Goal: Communication & Community: Connect with others

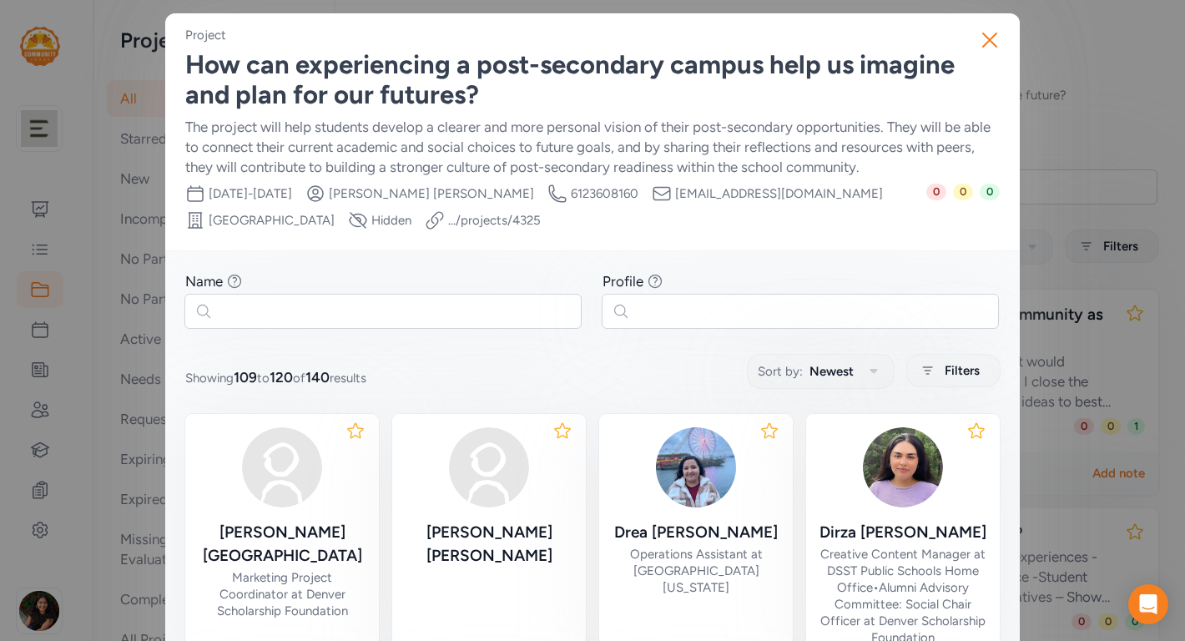
scroll to position [428, 0]
click at [993, 41] on icon "button" at bounding box center [990, 40] width 27 height 27
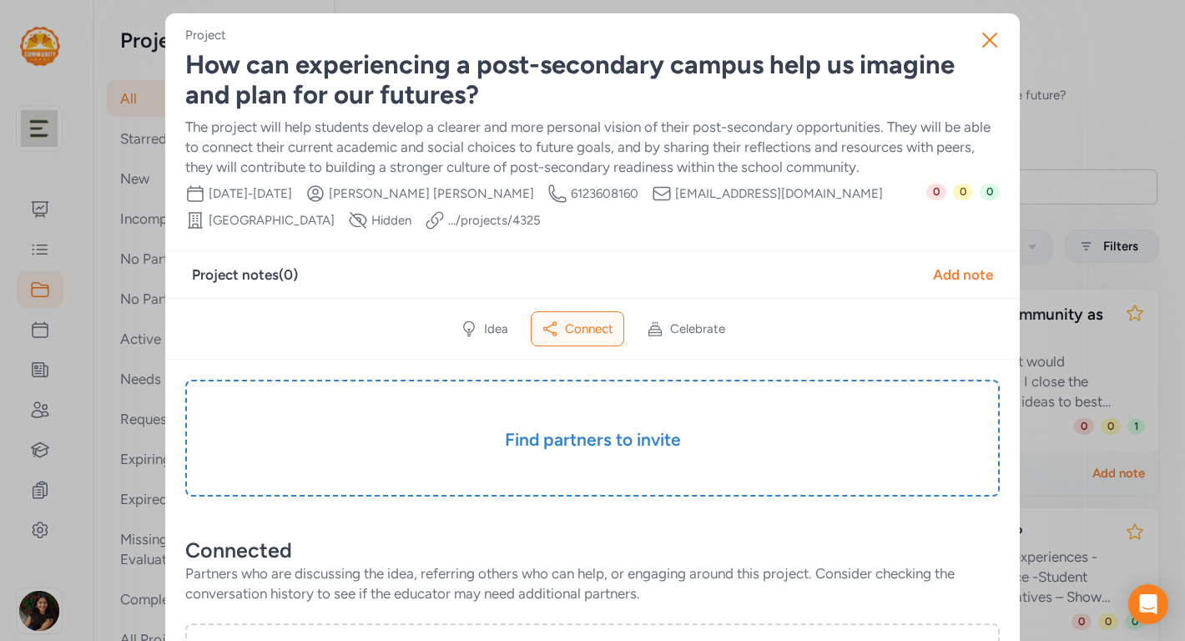
click at [993, 41] on icon "button" at bounding box center [990, 40] width 27 height 27
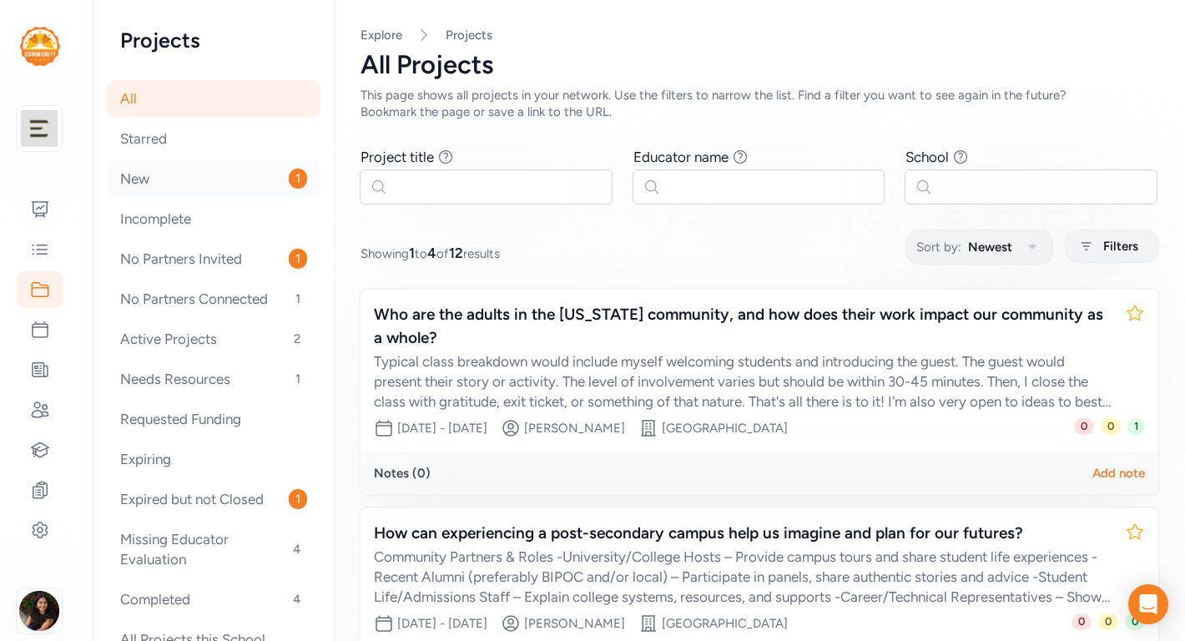
click at [274, 174] on div "New 1" at bounding box center [214, 178] width 214 height 37
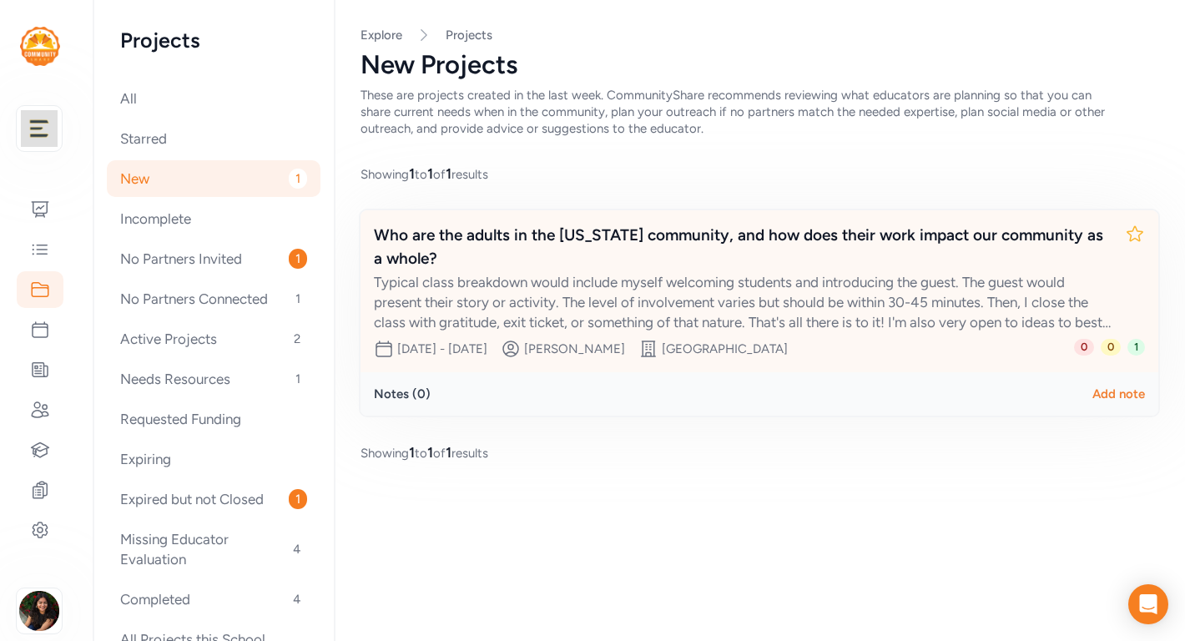
click at [634, 305] on div "Typical class breakdown would include myself welcoming students and introducing…" at bounding box center [743, 302] width 738 height 60
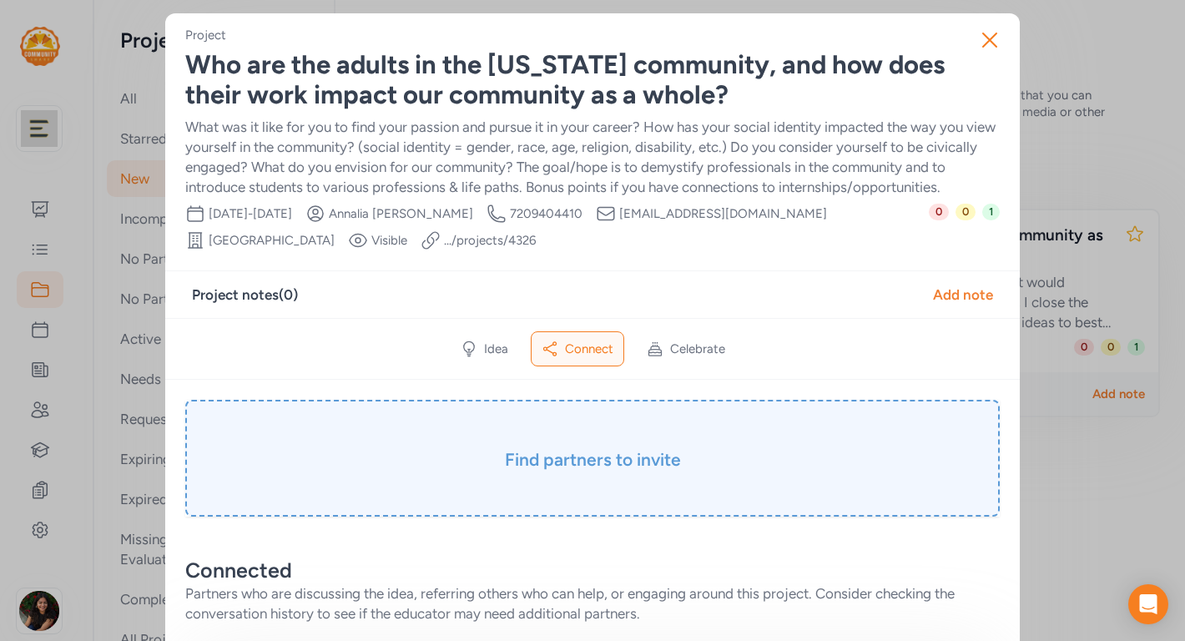
click at [583, 472] on div "Find partners to invite" at bounding box center [592, 458] width 815 height 117
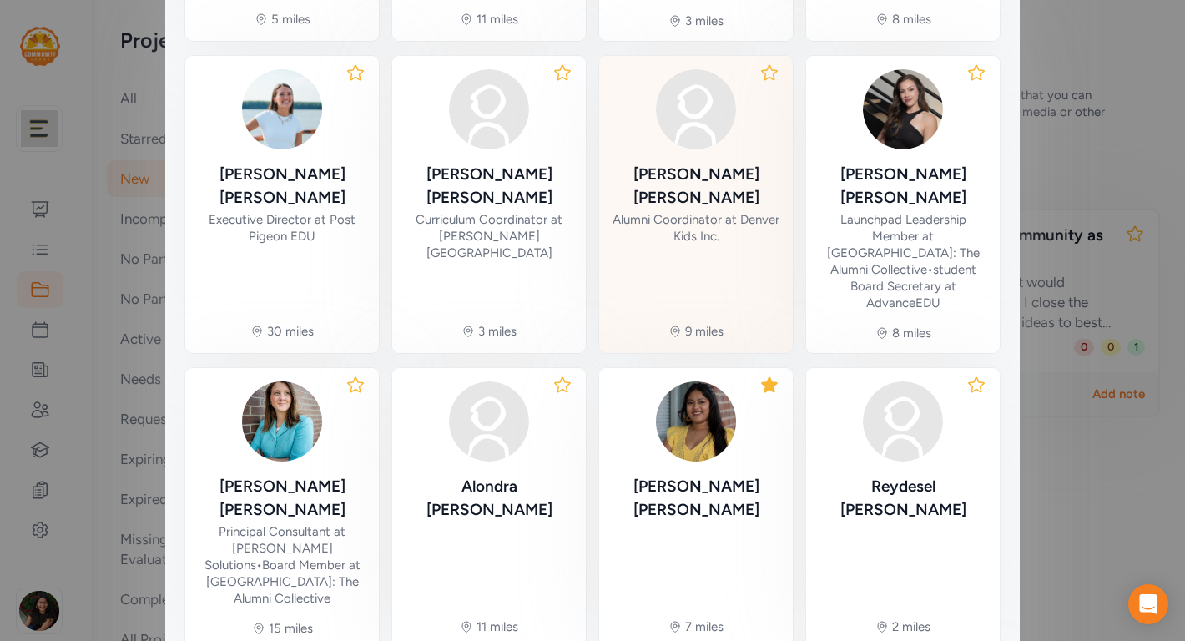
scroll to position [686, 0]
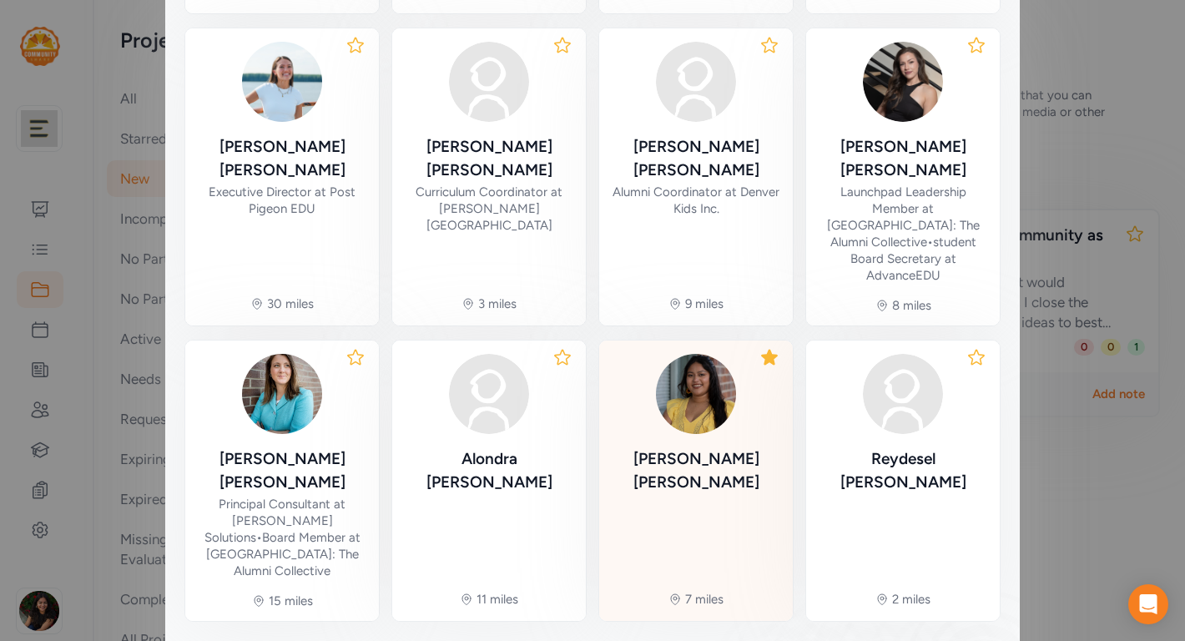
click at [723, 447] on div "Frida Soto" at bounding box center [696, 470] width 167 height 47
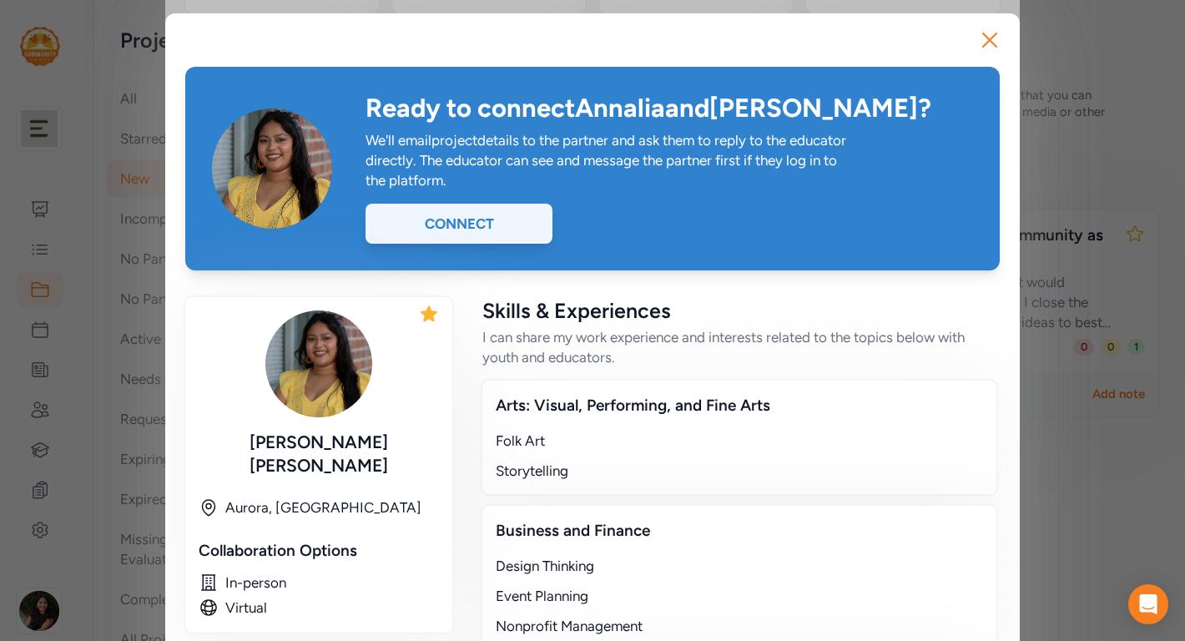
click at [530, 234] on div "Connect" at bounding box center [459, 224] width 187 height 40
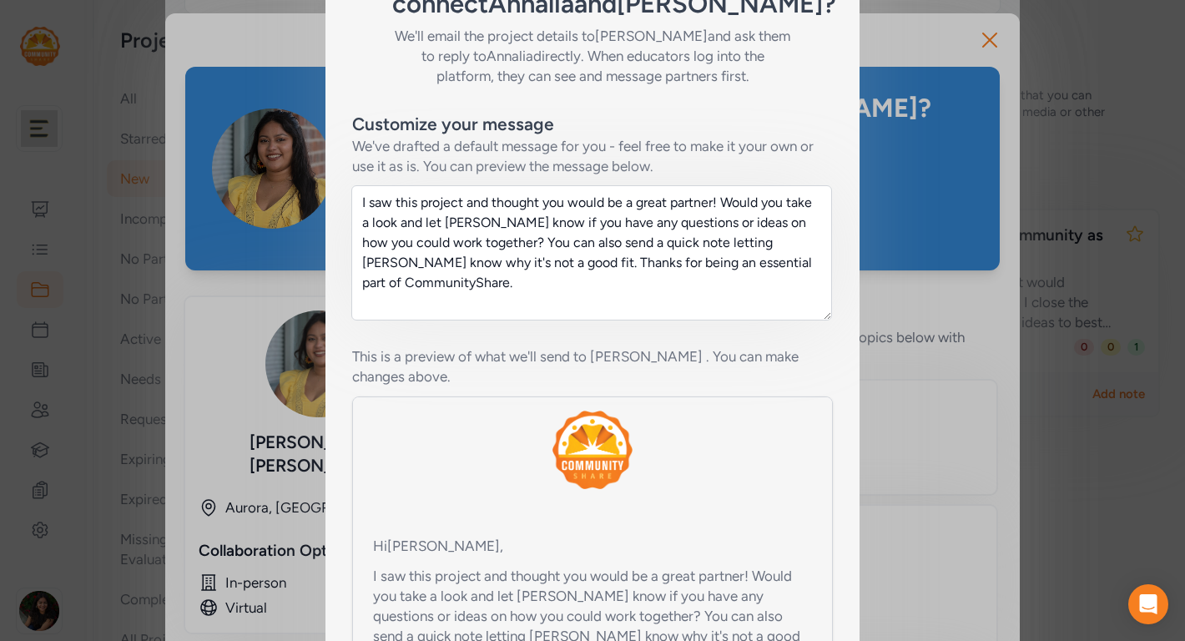
scroll to position [229, 0]
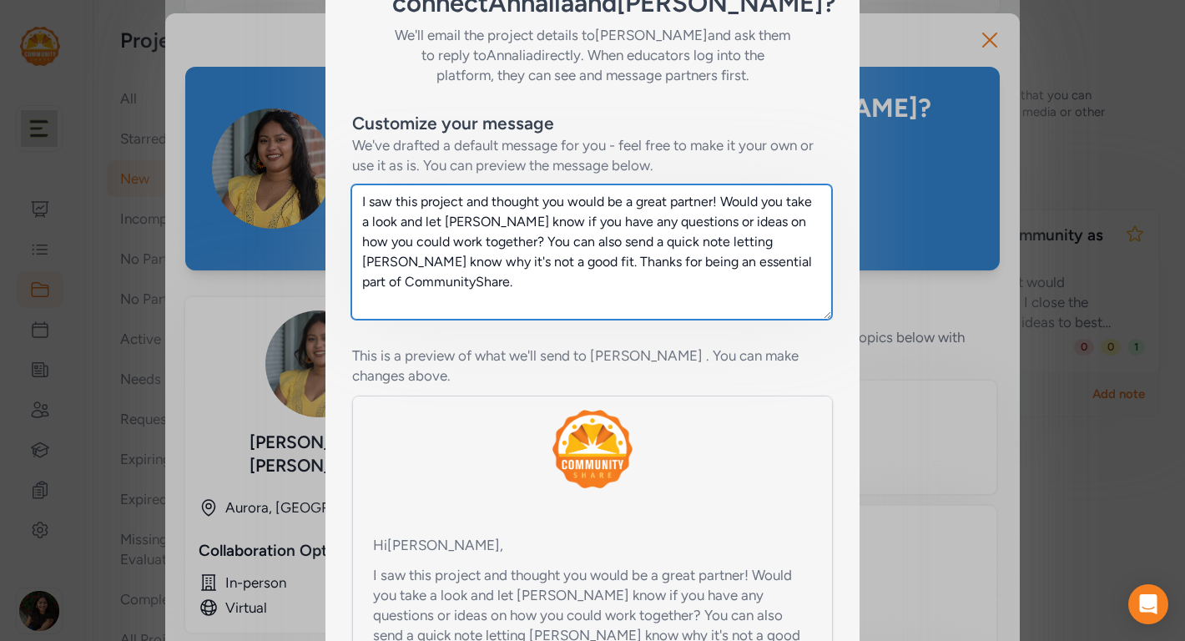
click at [502, 288] on textarea "I saw this project and thought you would be a great partner! Would you take a l…" at bounding box center [591, 252] width 481 height 135
click at [476, 253] on textarea "I saw this project and thought you would be a great partner! Would you take a l…" at bounding box center [591, 252] width 481 height 135
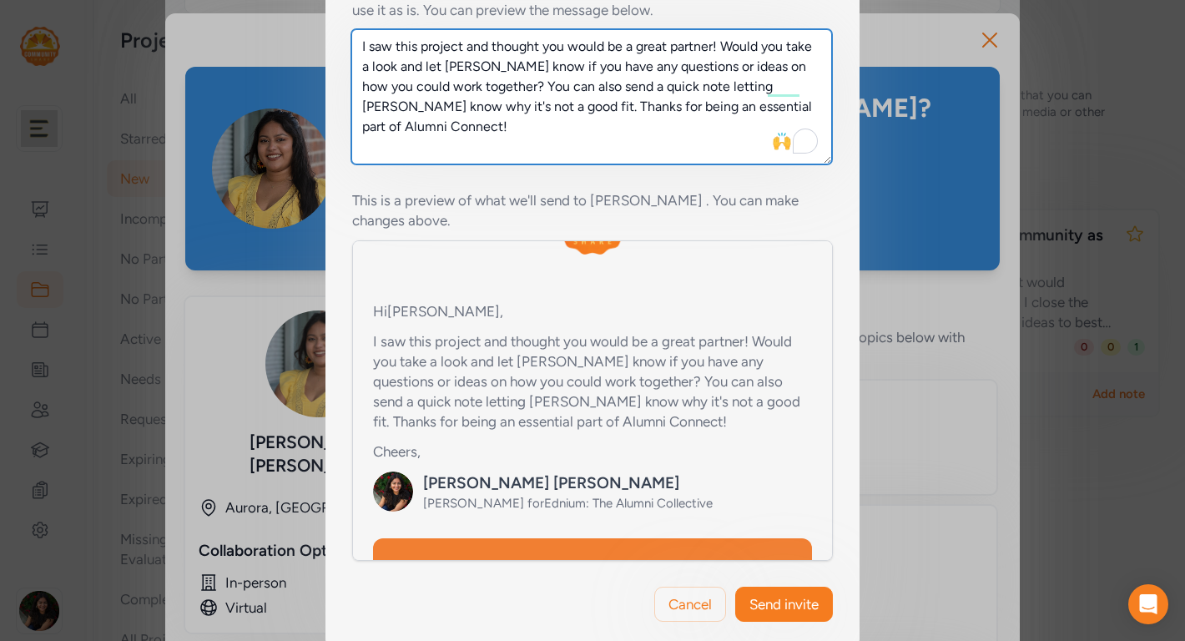
scroll to position [169, 0]
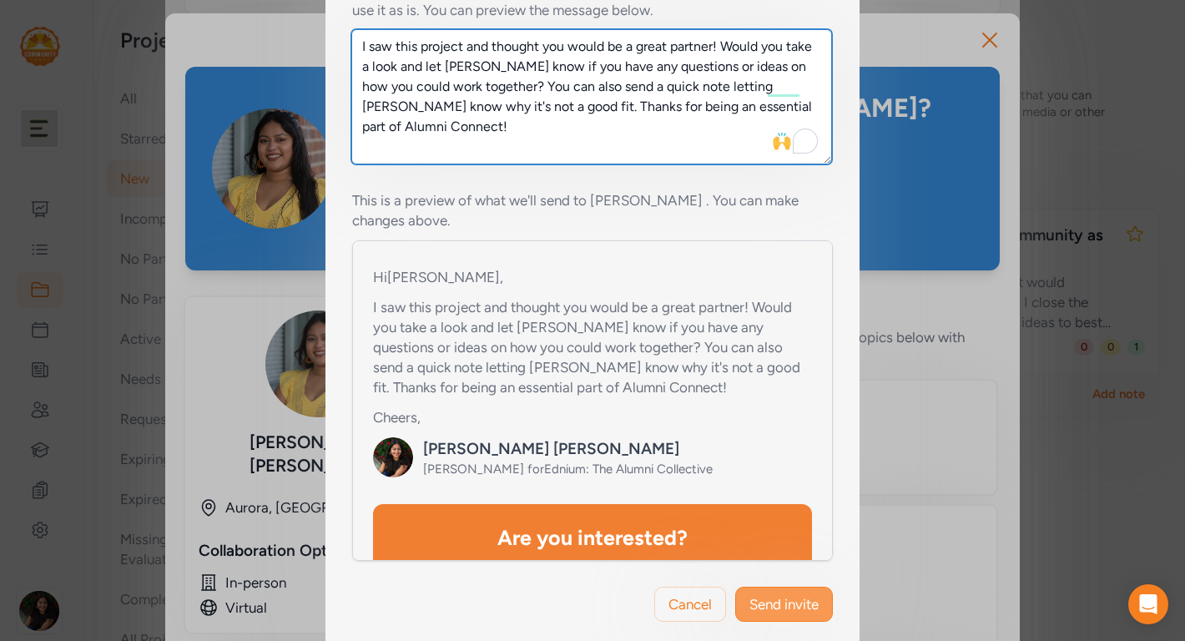
type textarea "I saw this project and thought you would be a great partner! Would you take a l…"
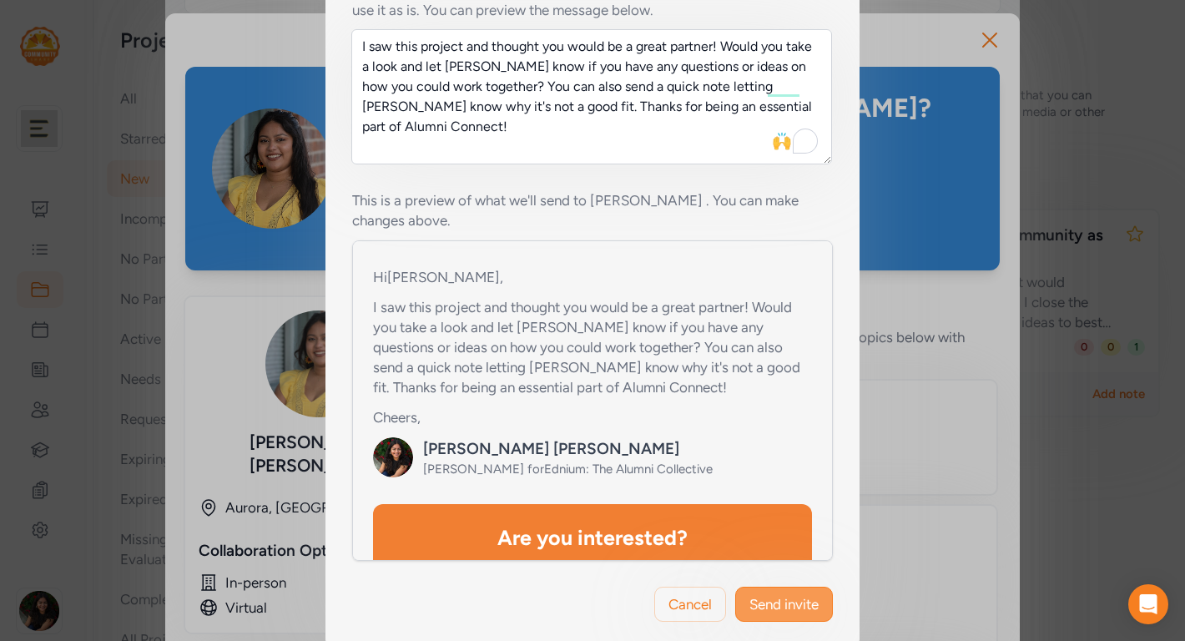
click at [793, 594] on span "Send invite" at bounding box center [784, 604] width 69 height 20
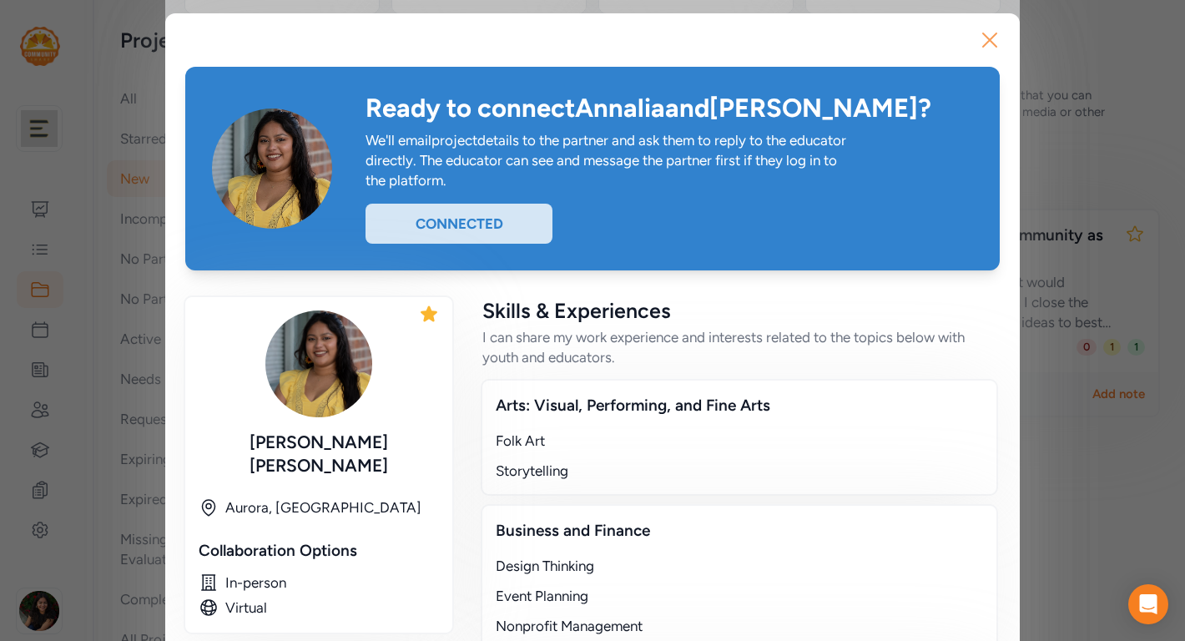
click at [989, 42] on icon "button" at bounding box center [990, 40] width 27 height 27
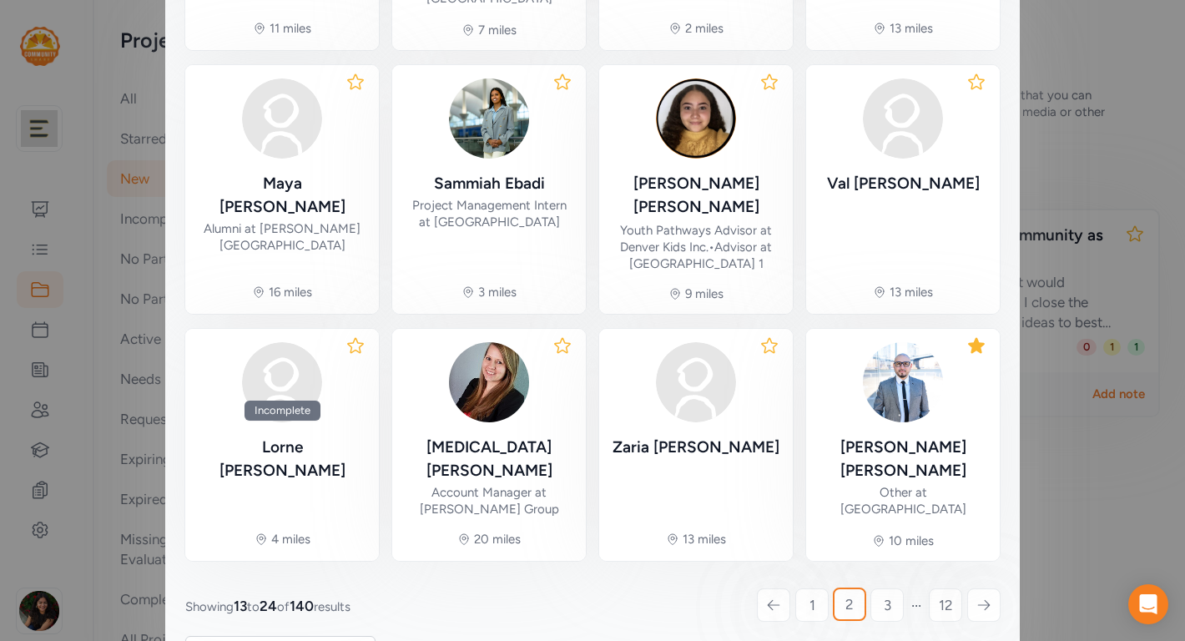
scroll to position [621, 0]
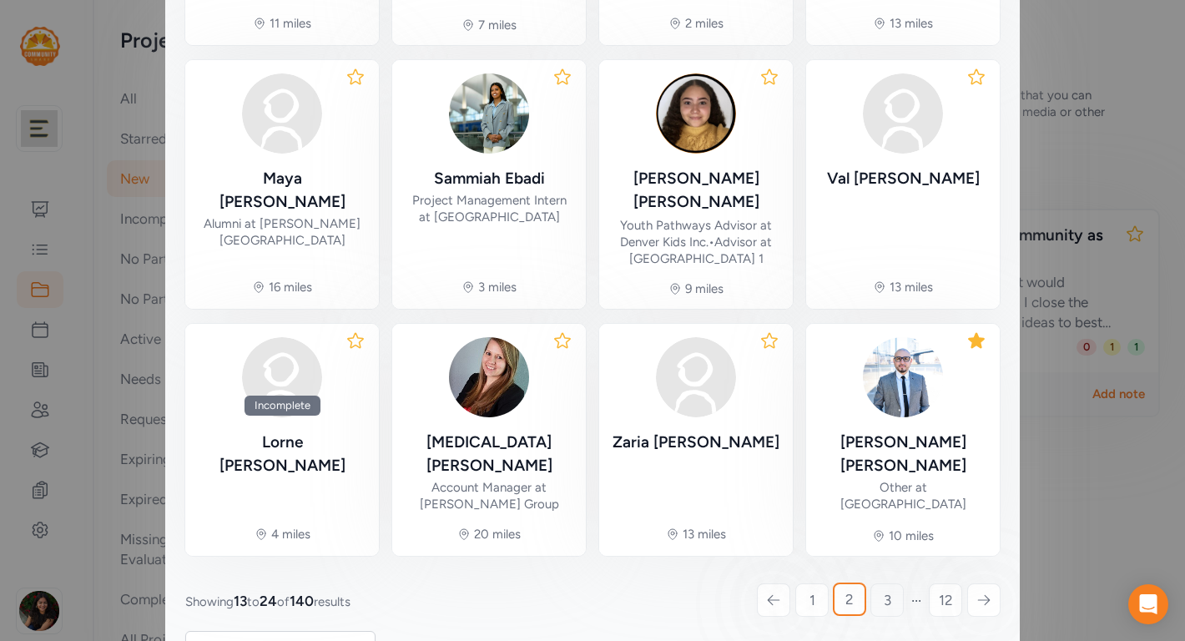
click at [888, 590] on span "3" at bounding box center [888, 600] width 8 height 20
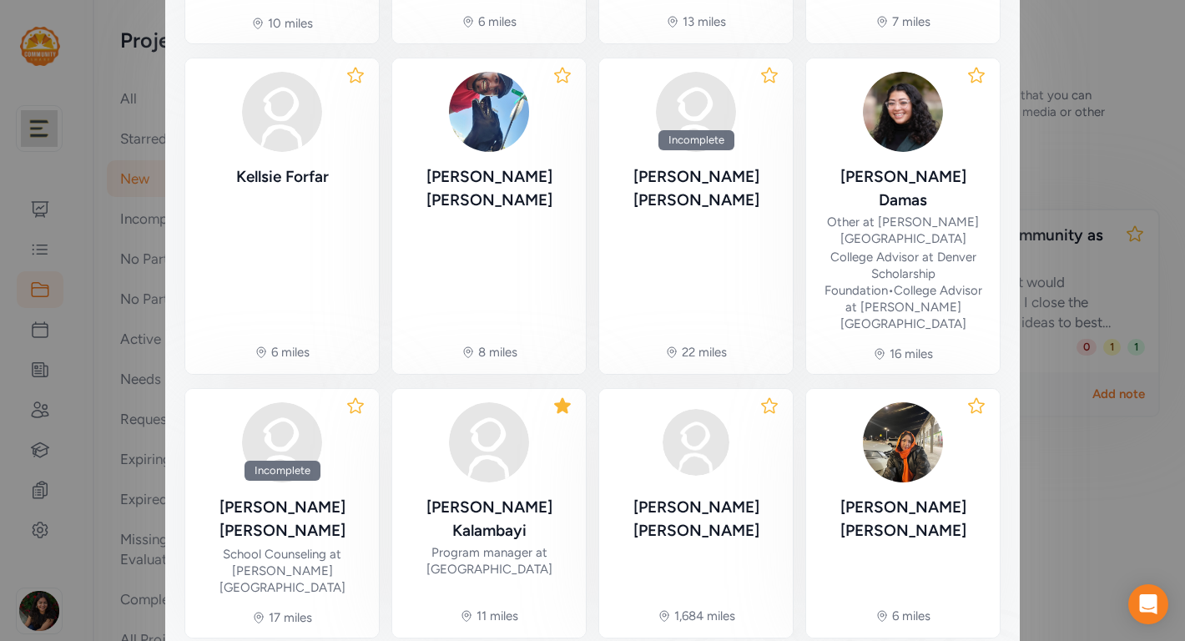
scroll to position [706, 0]
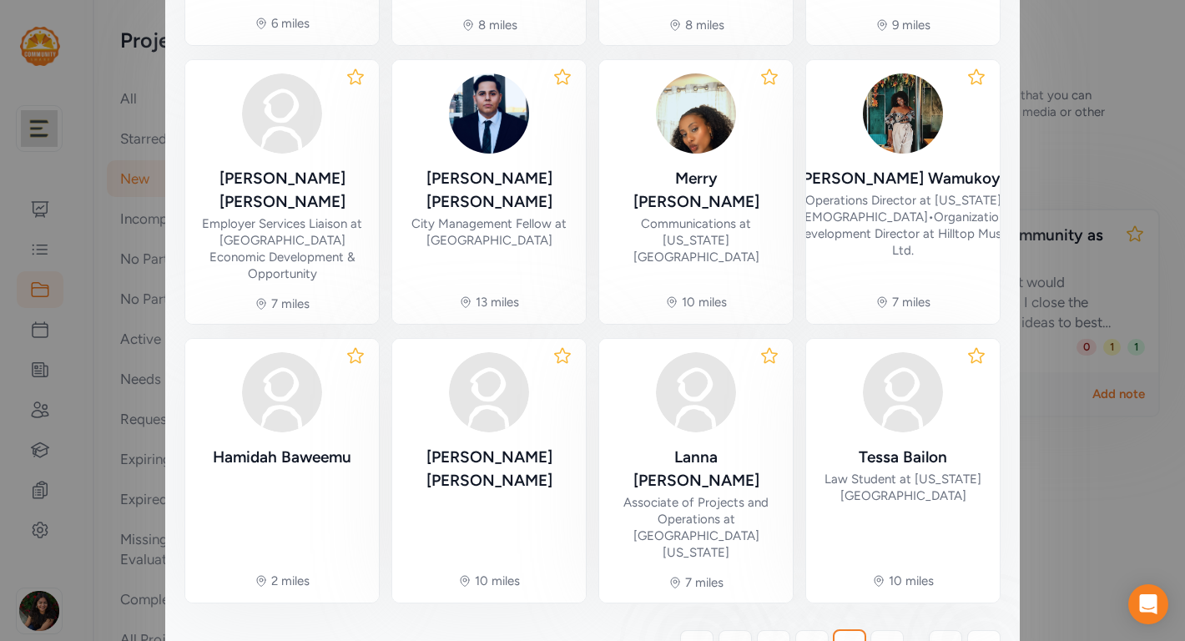
scroll to position [603, 0]
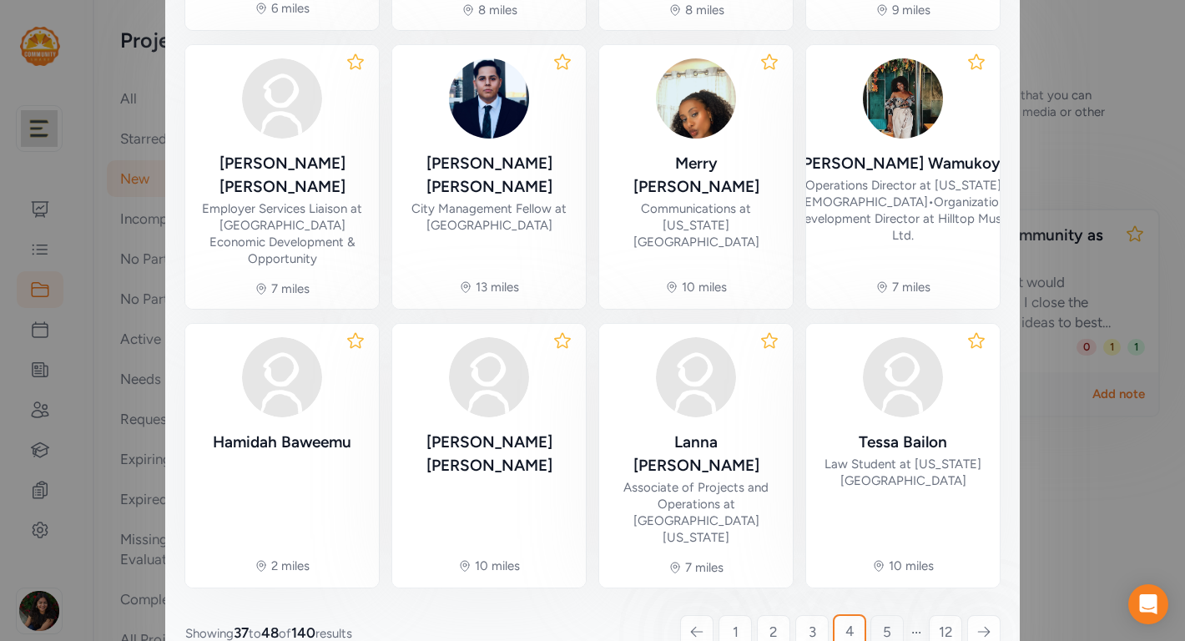
click at [883, 622] on span "5" at bounding box center [887, 632] width 8 height 20
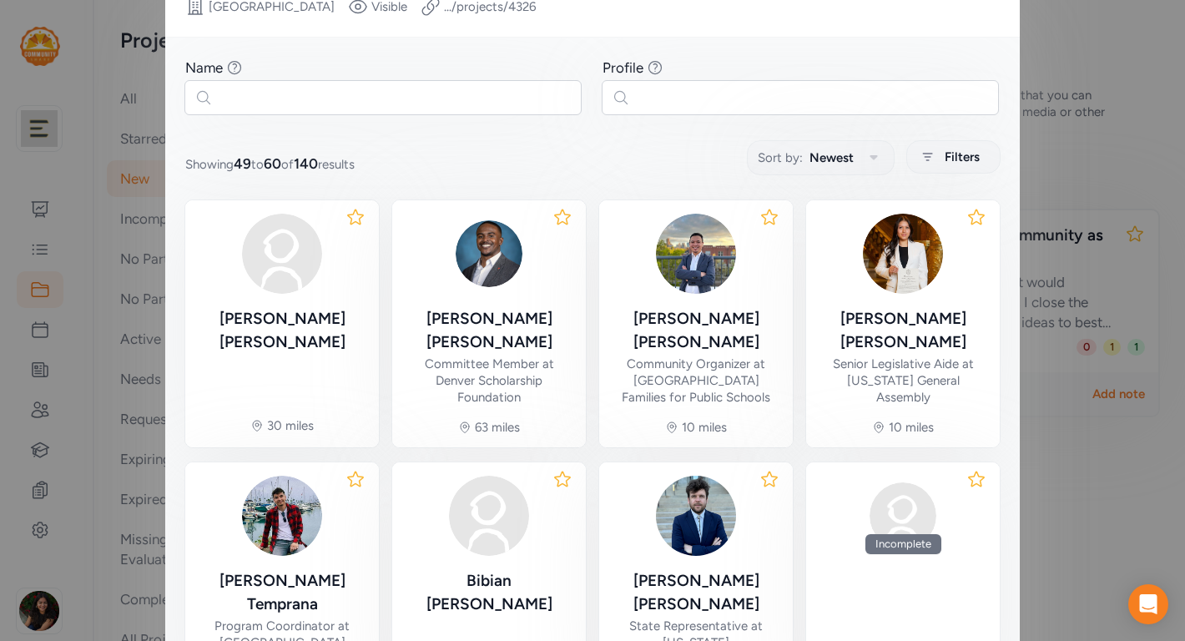
scroll to position [235, 0]
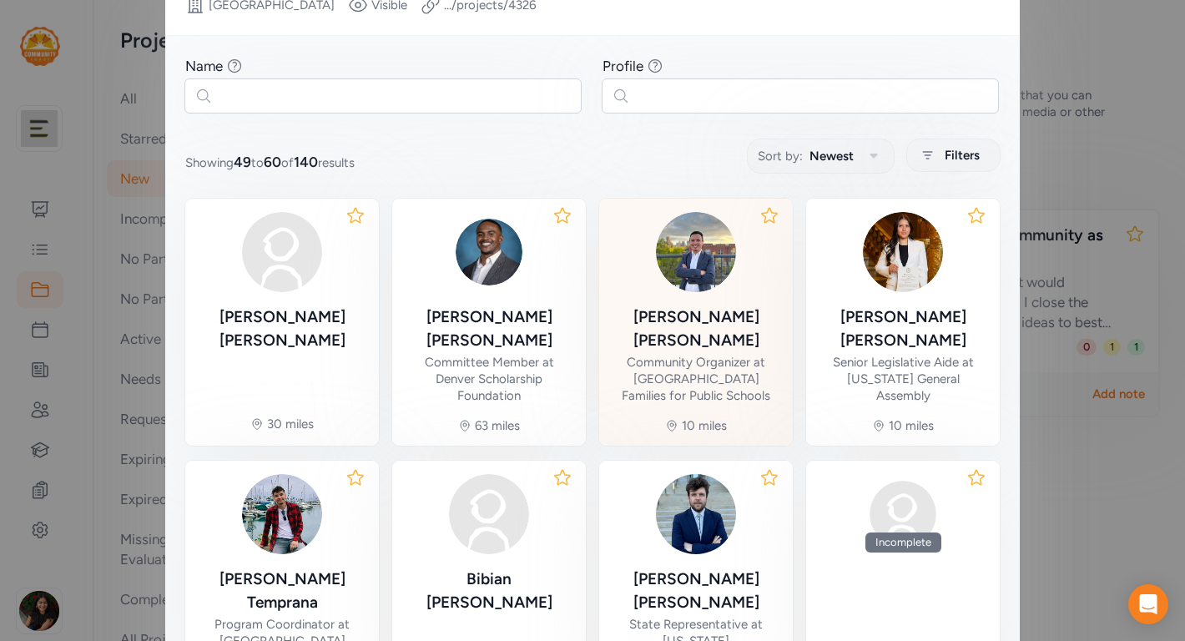
click at [725, 354] on div "Community Organizer at Denver Families for Public Schools" at bounding box center [696, 379] width 167 height 50
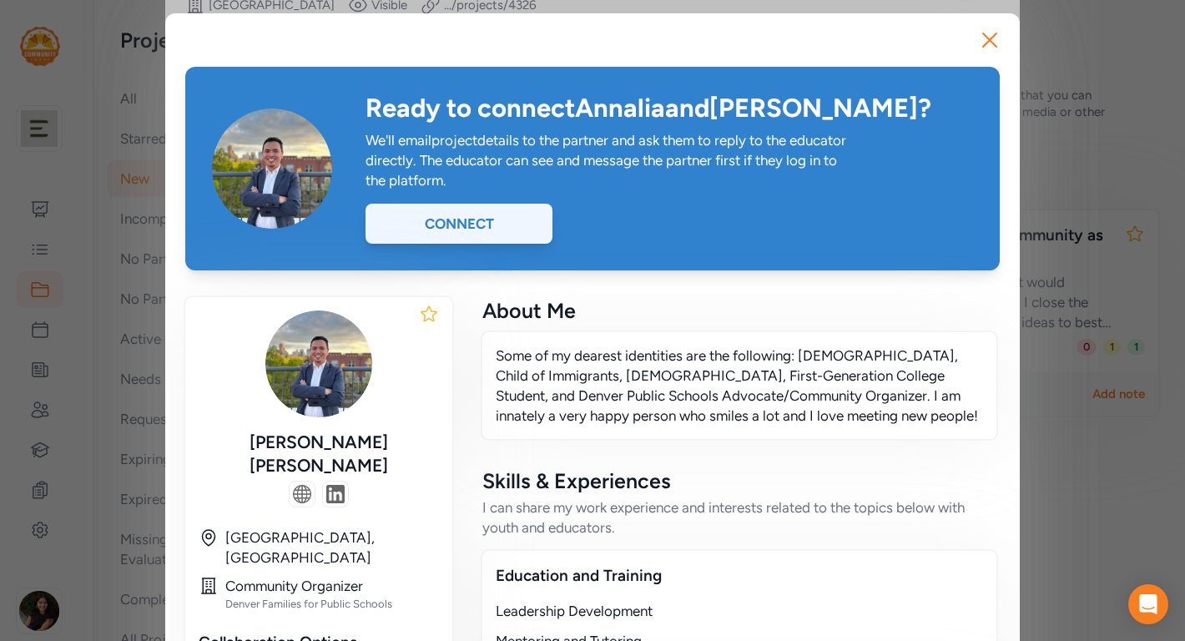
click at [514, 235] on div "Connect" at bounding box center [459, 224] width 187 height 40
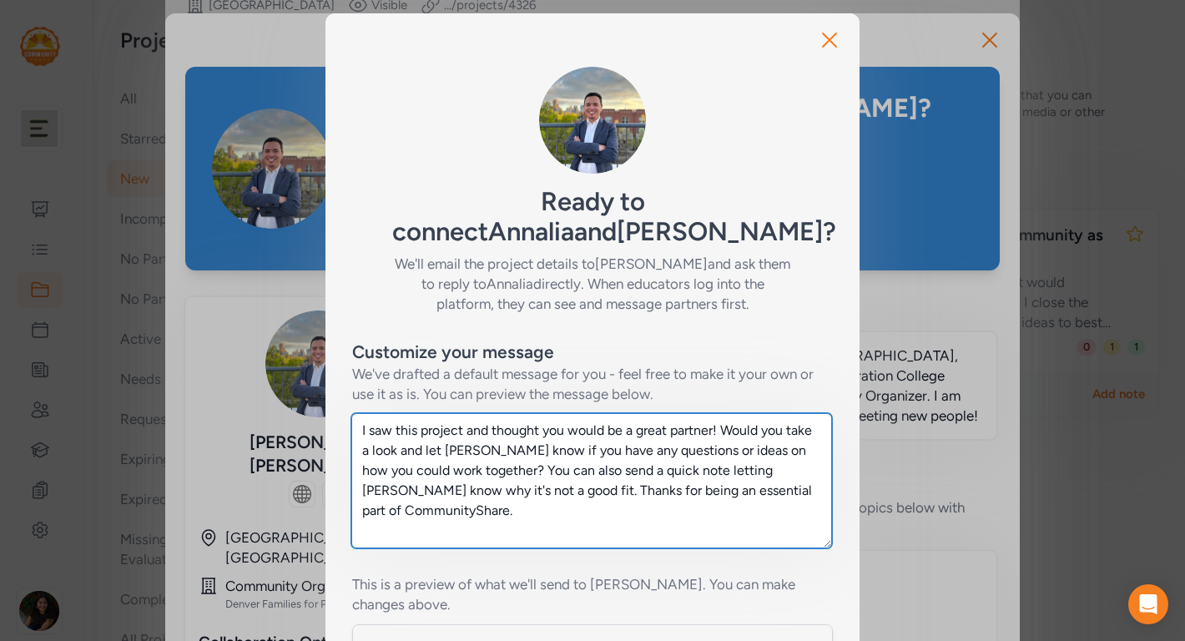
click at [465, 514] on textarea "I saw this project and thought you would be a great partner! Would you take a l…" at bounding box center [591, 480] width 481 height 135
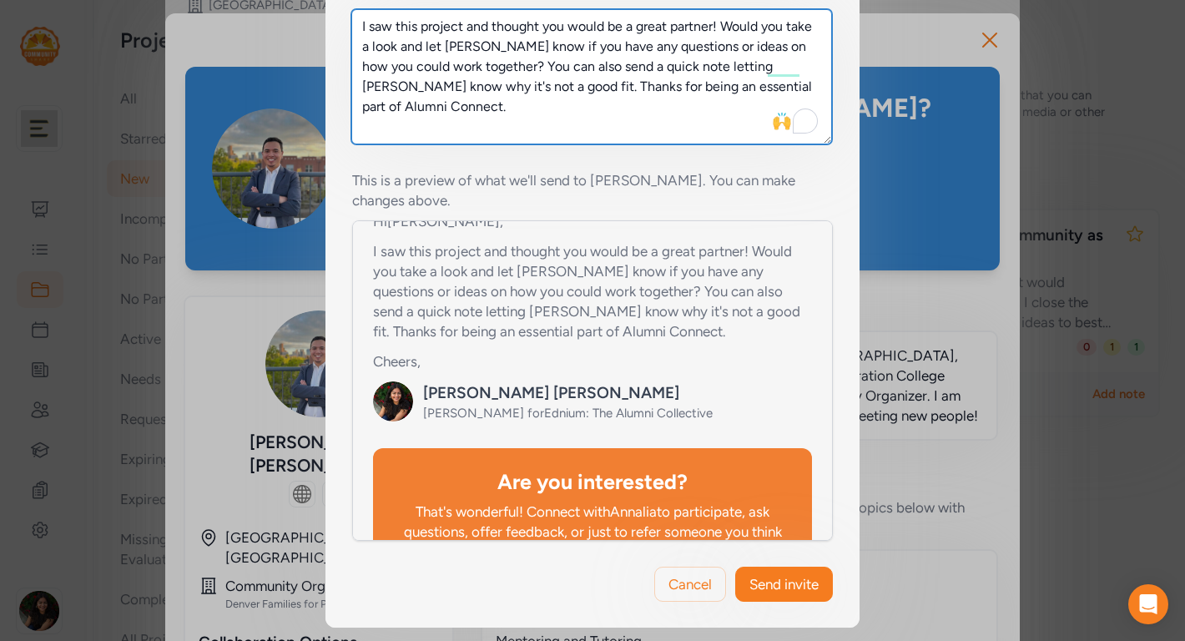
scroll to position [365, 0]
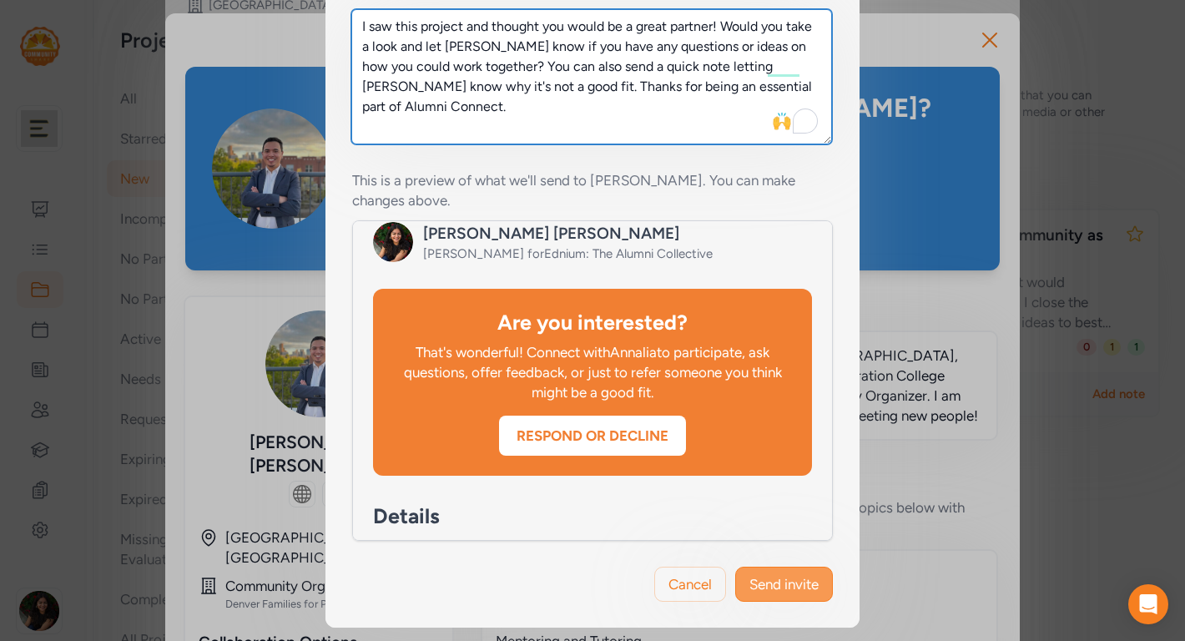
type textarea "I saw this project and thought you would be a great partner! Would you take a l…"
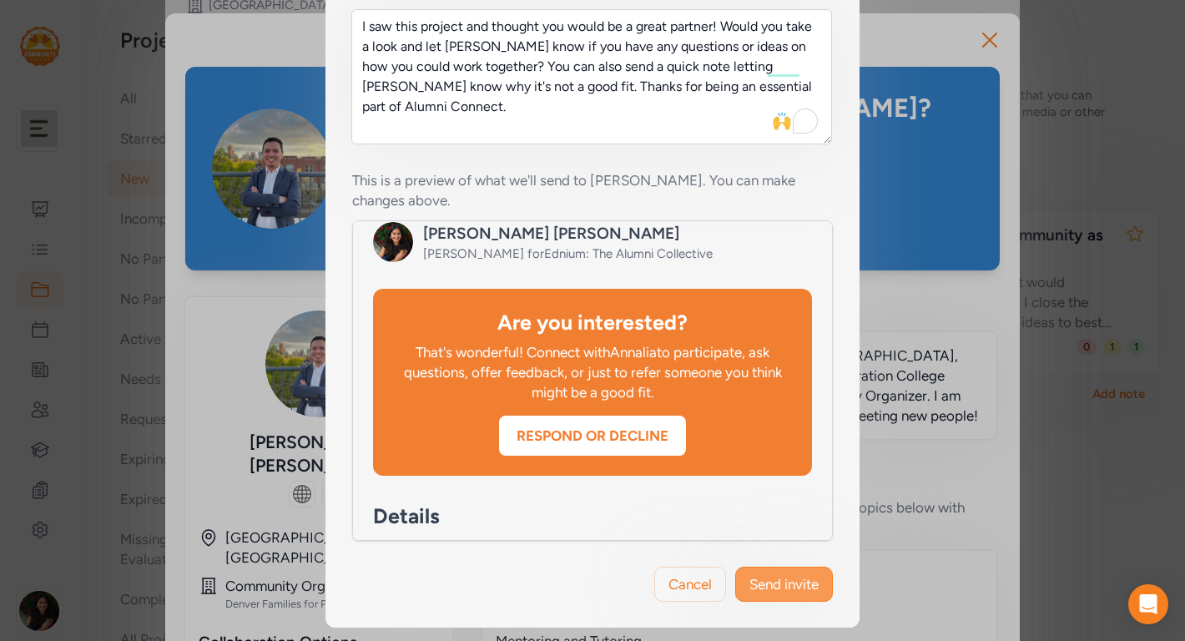
click at [792, 585] on span "Send invite" at bounding box center [784, 584] width 69 height 20
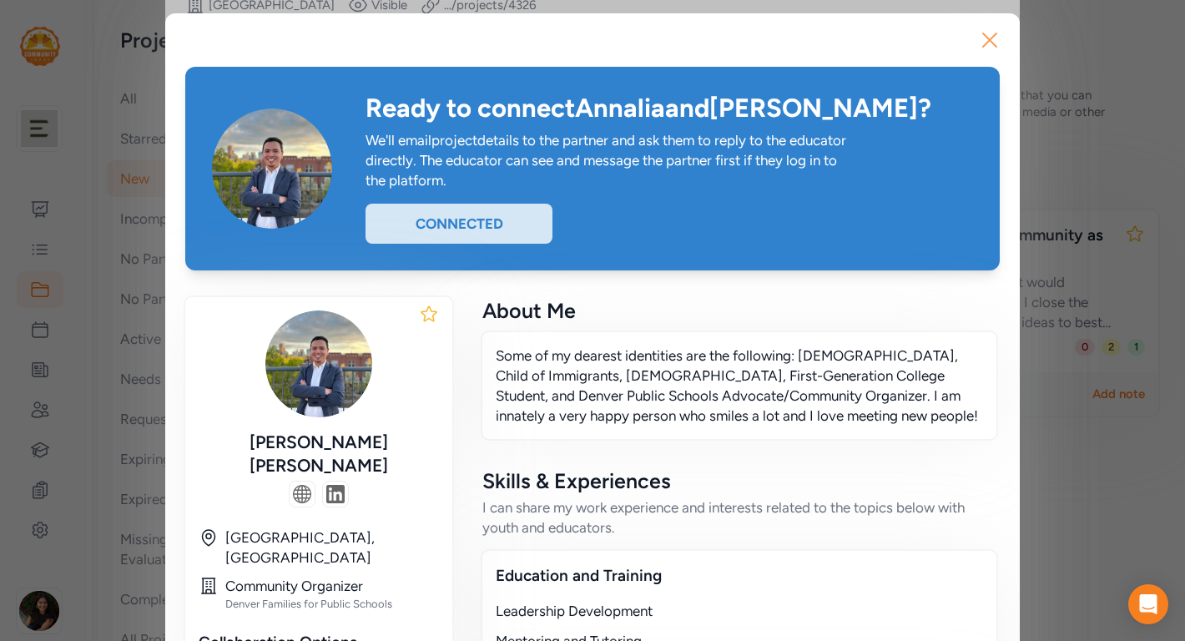
click at [989, 38] on icon "button" at bounding box center [990, 40] width 27 height 27
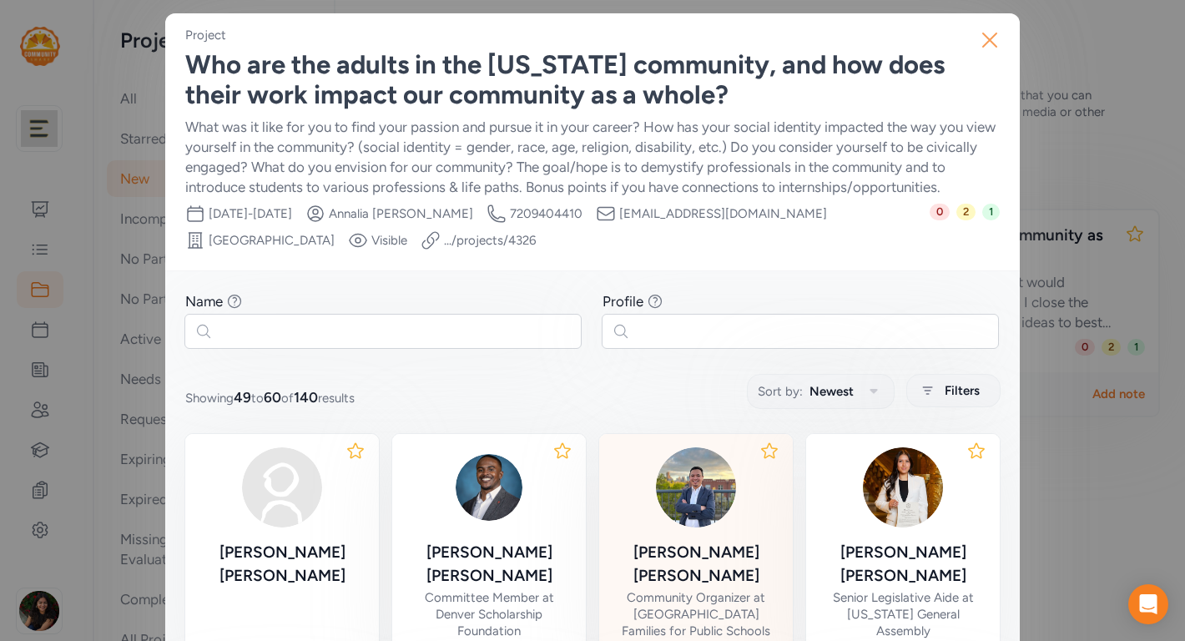
click at [984, 36] on icon "button" at bounding box center [990, 40] width 27 height 27
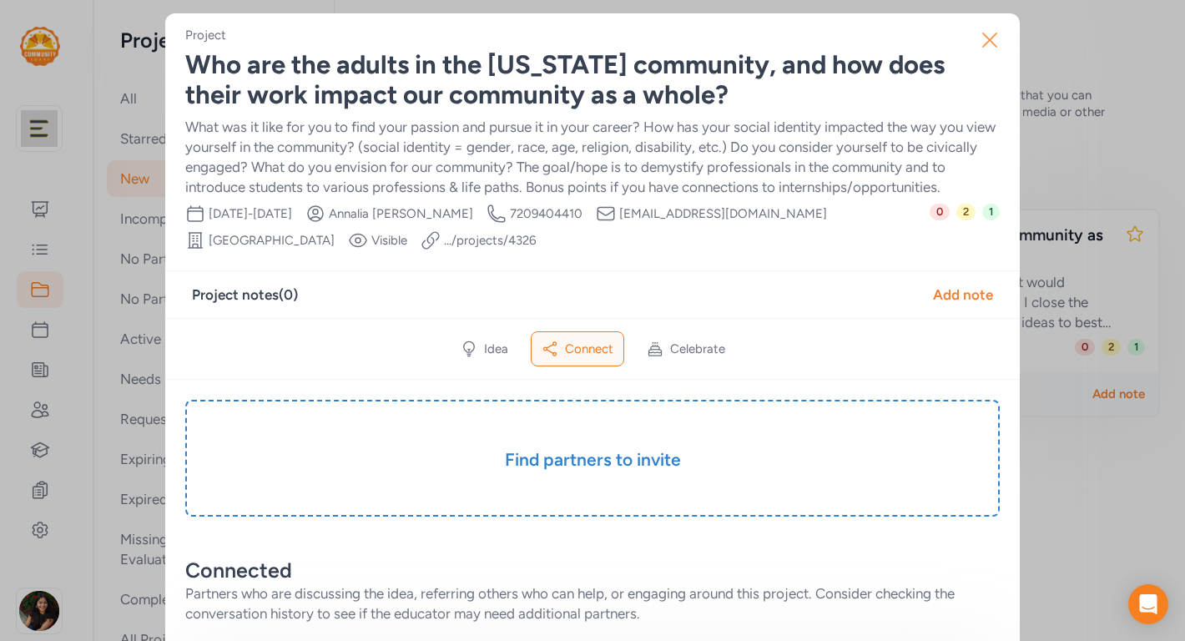
click at [999, 47] on icon "button" at bounding box center [990, 40] width 27 height 27
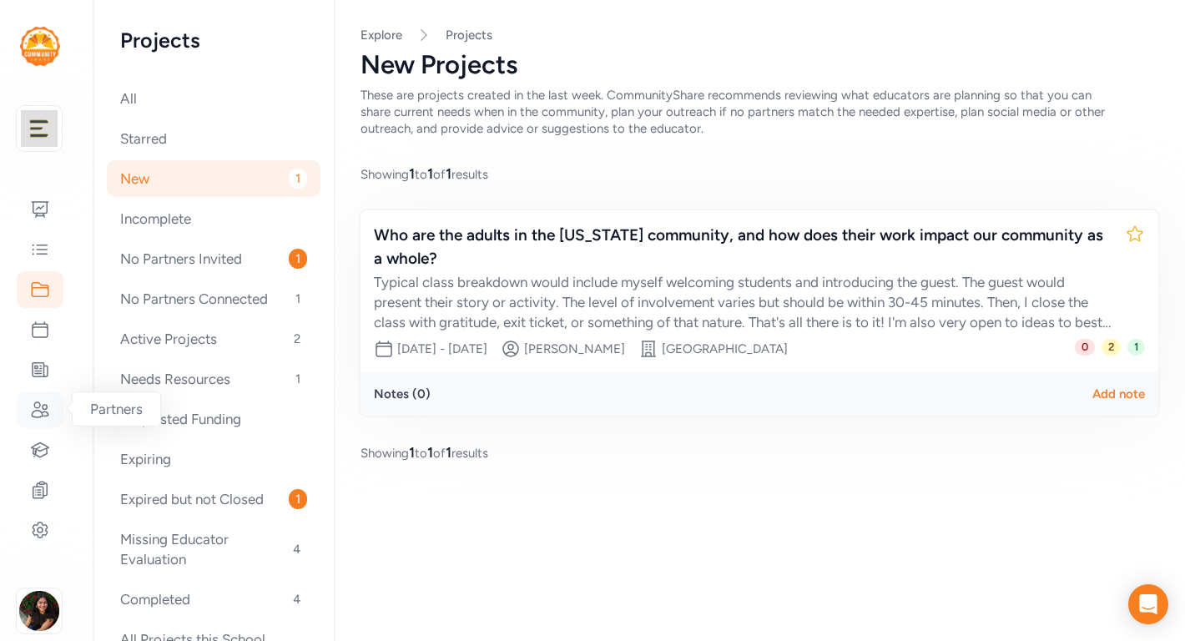
click at [36, 417] on icon at bounding box center [40, 410] width 20 height 20
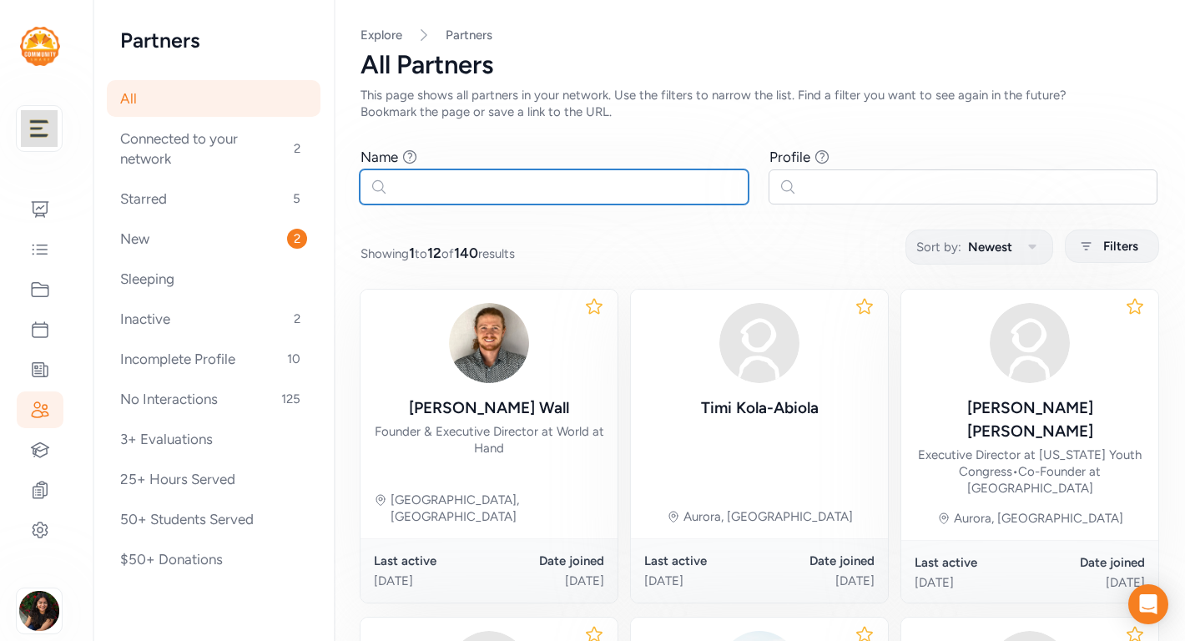
click at [559, 190] on input "text" at bounding box center [554, 186] width 389 height 35
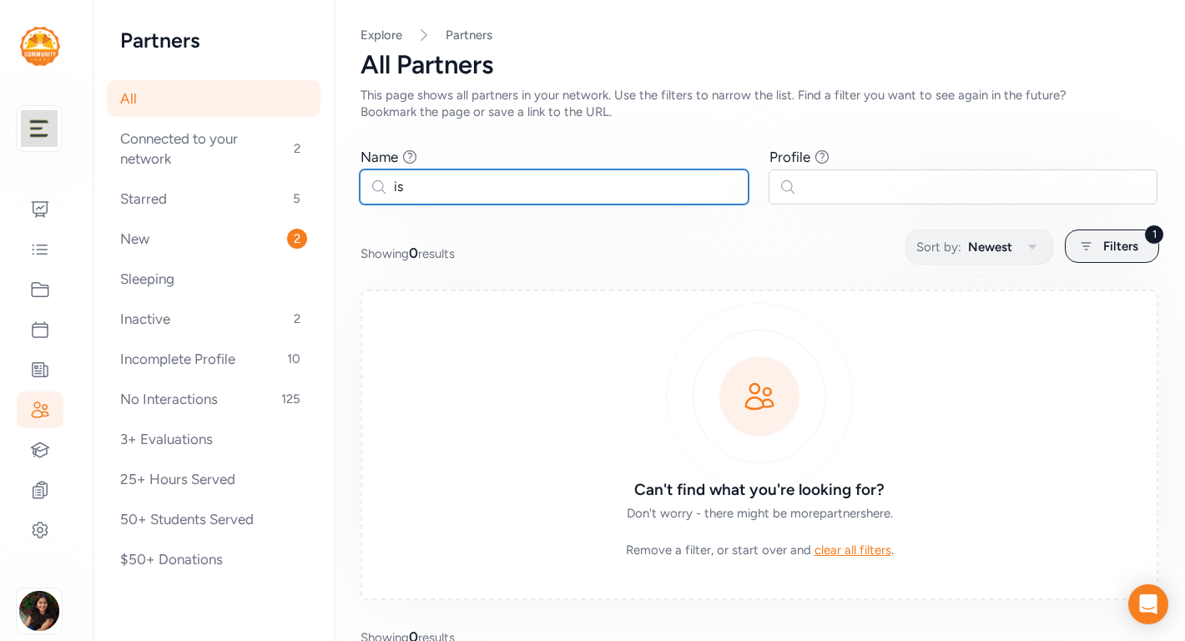
type input "i"
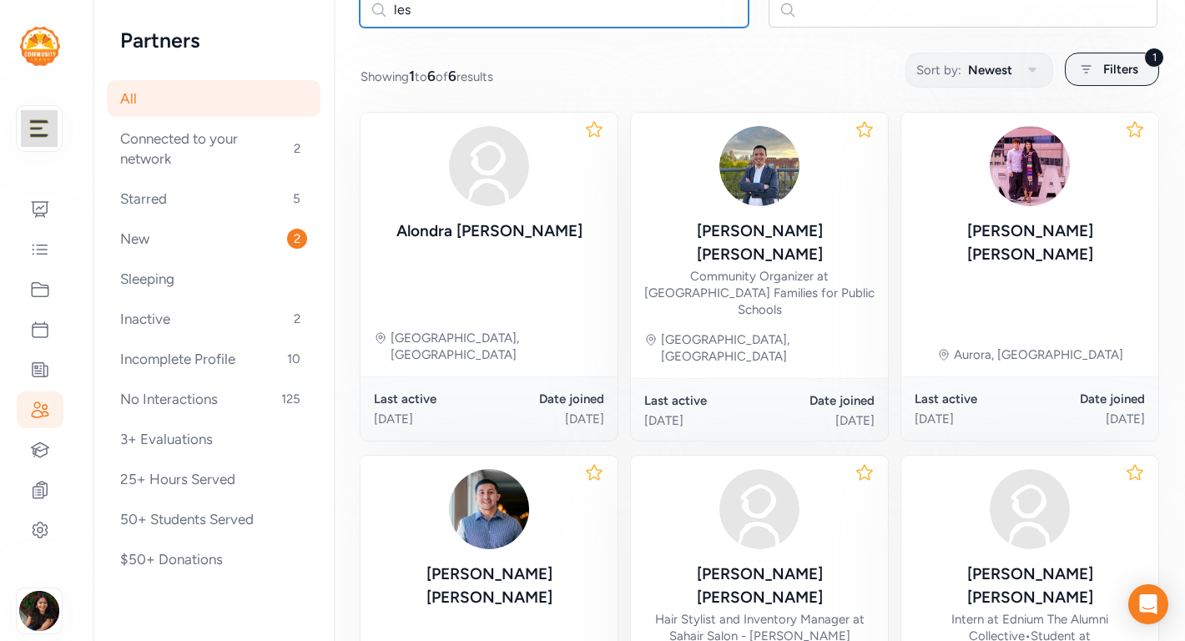
scroll to position [326, 0]
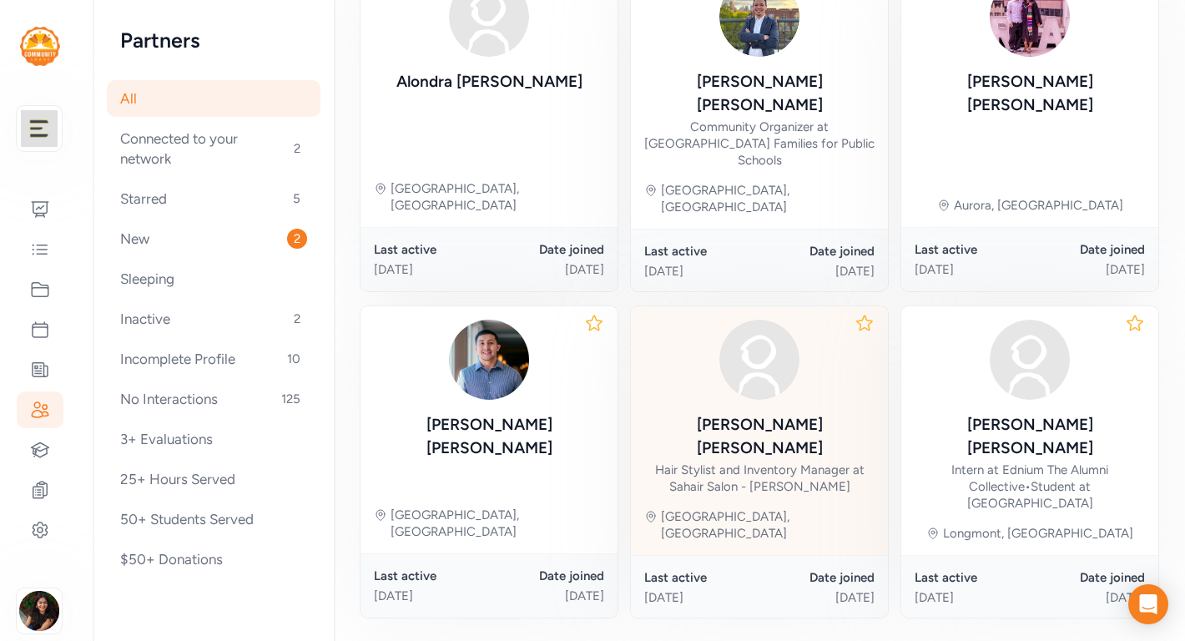
click at [766, 351] on div "Leslie Gonzalez Hair Stylist and Inventory Manager at Sahair Salon - Parker" at bounding box center [759, 407] width 230 height 175
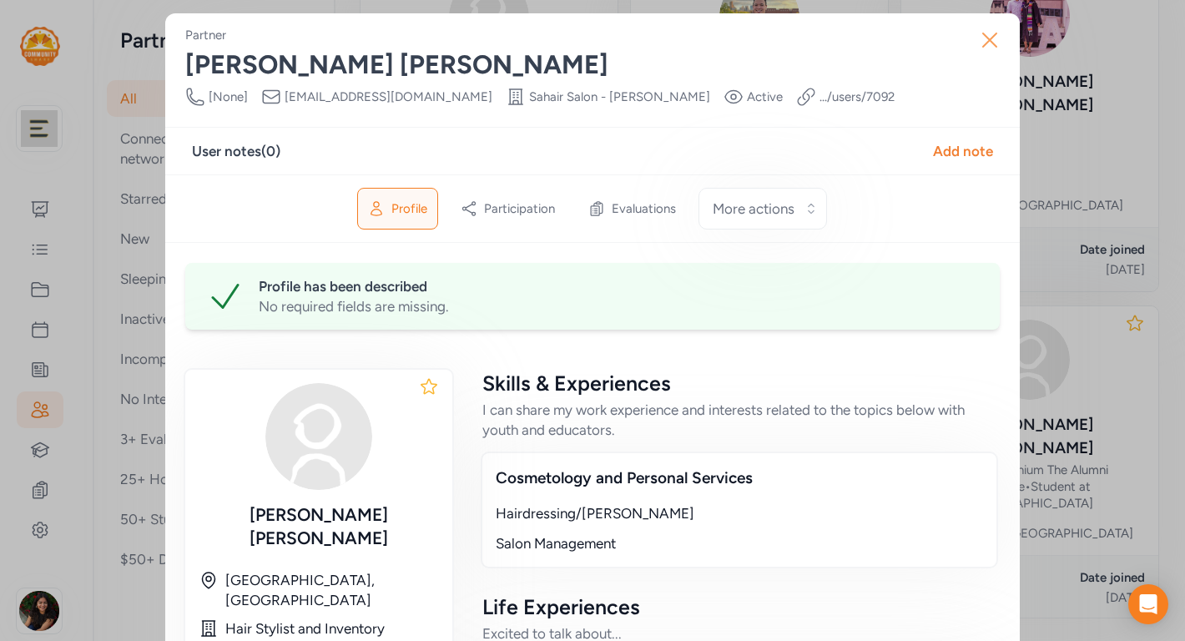
click at [993, 43] on icon "button" at bounding box center [989, 39] width 13 height 13
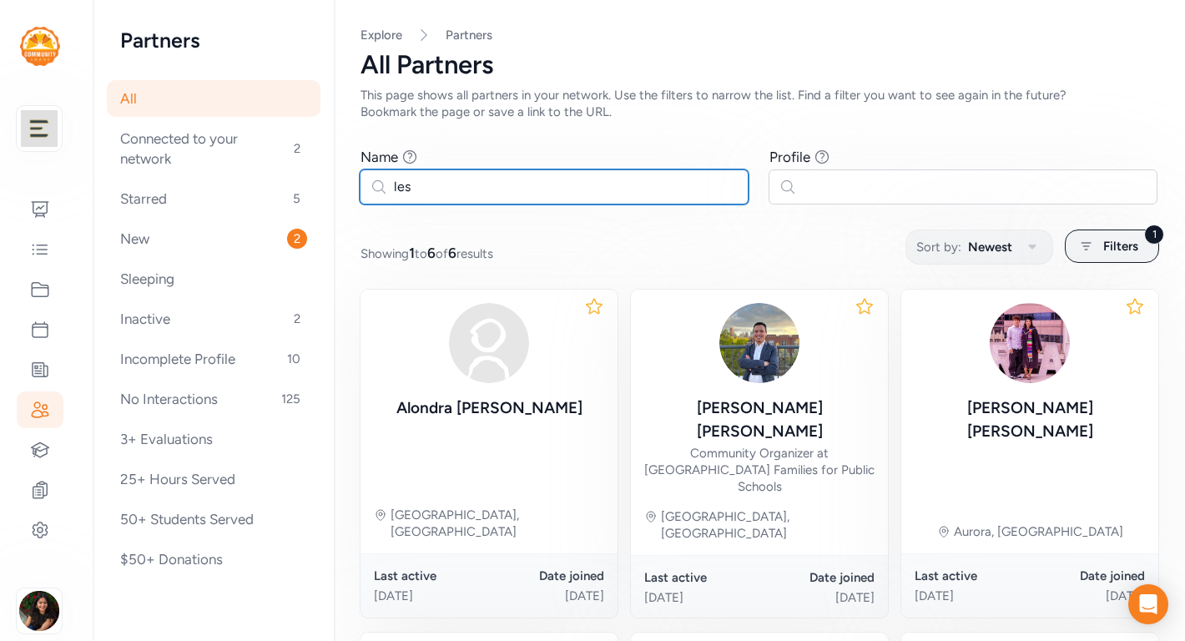
click at [465, 176] on input "les" at bounding box center [554, 186] width 389 height 35
type input "l"
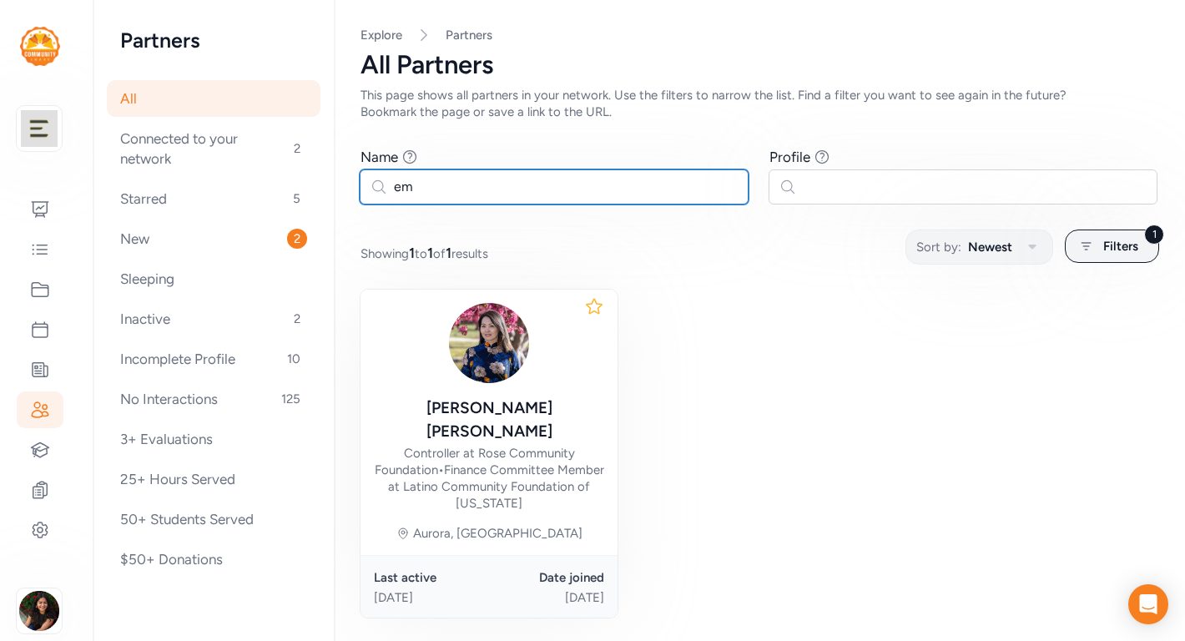
type input "e"
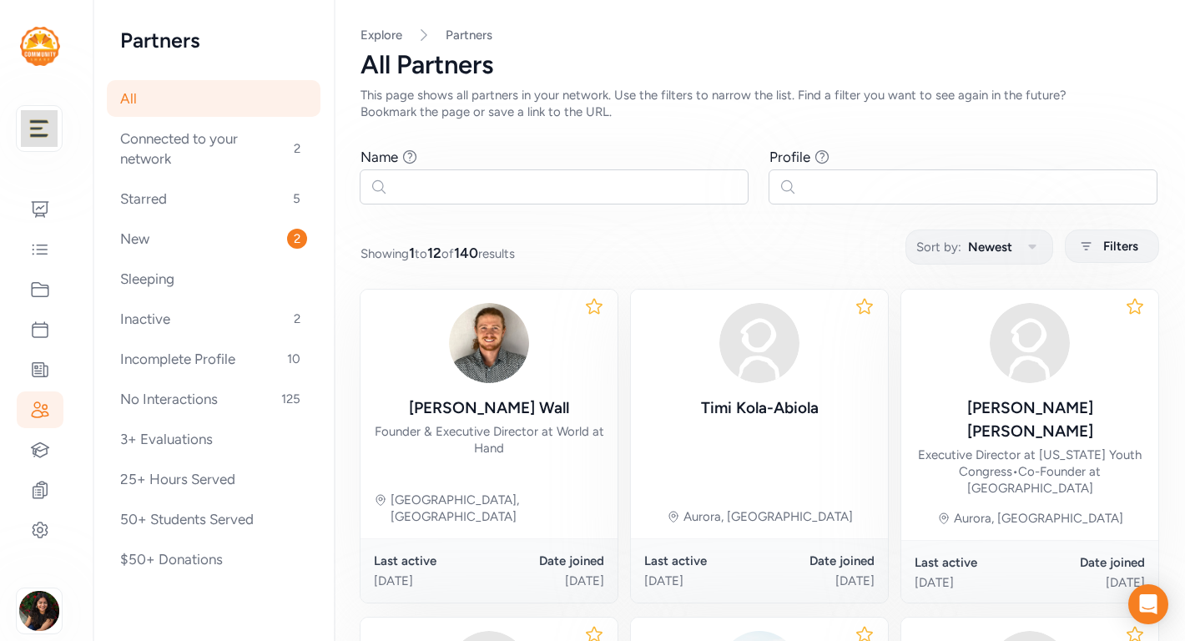
click at [668, 248] on div "Showing 1 to 12 of 140 results Sort by: Newest Filters" at bounding box center [760, 246] width 798 height 33
click at [255, 239] on div "New 2" at bounding box center [214, 238] width 214 height 37
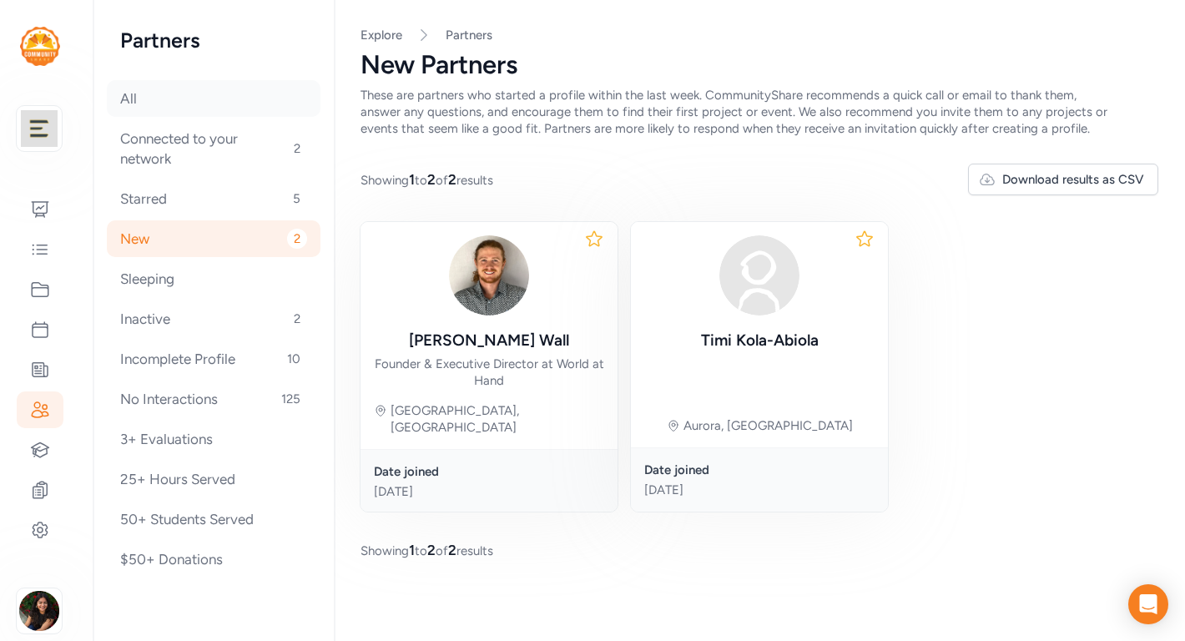
click at [207, 102] on div "All" at bounding box center [214, 98] width 214 height 37
